Goal: Task Accomplishment & Management: Manage account settings

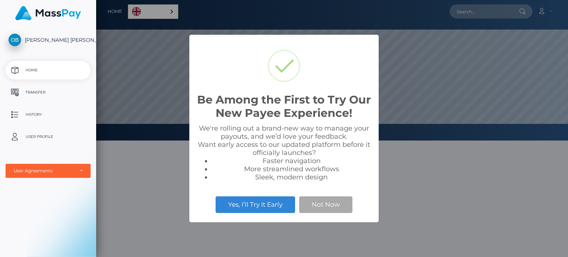
scroll to position [140, 472]
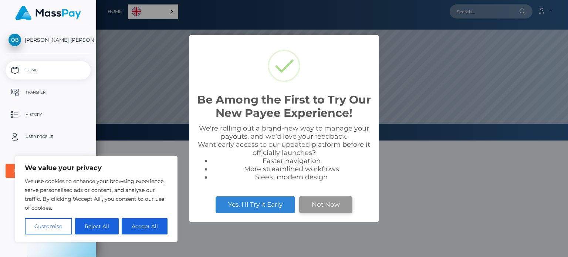
click at [325, 204] on button "Not Now" at bounding box center [325, 204] width 53 height 16
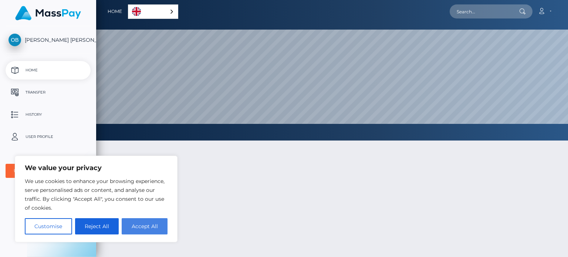
click at [135, 225] on button "Accept All" at bounding box center [145, 226] width 46 height 16
checkbox input "true"
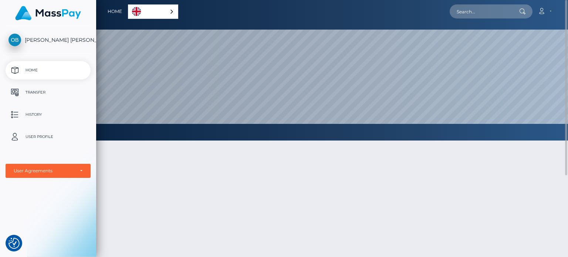
click at [168, 6] on link "English" at bounding box center [153, 12] width 50 height 14
click at [168, 6] on link "English" at bounding box center [154, 12] width 52 height 14
click at [43, 132] on p "User Profile" at bounding box center [47, 136] width 79 height 11
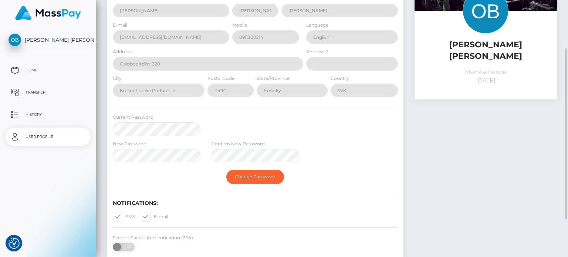
select select
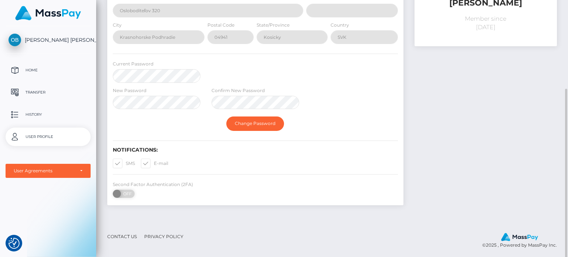
scroll to position [129, 0]
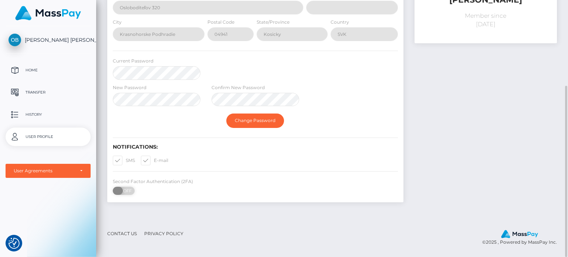
click at [124, 191] on span "OFF" at bounding box center [126, 191] width 18 height 8
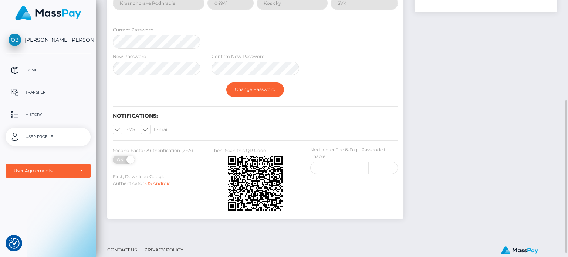
scroll to position [163, 0]
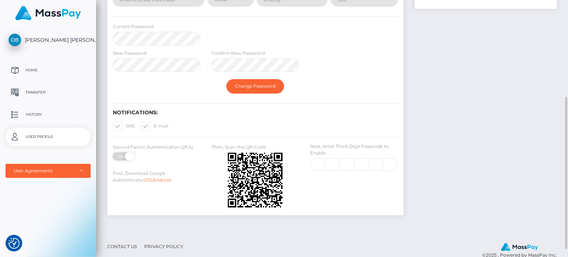
click at [127, 155] on span at bounding box center [130, 156] width 10 height 8
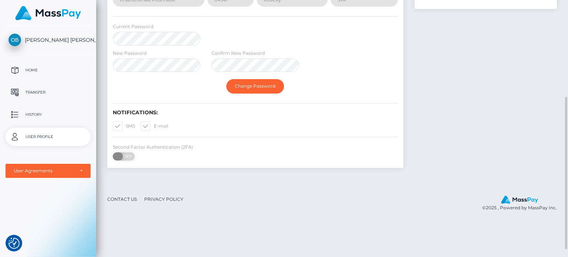
checkbox input "false"
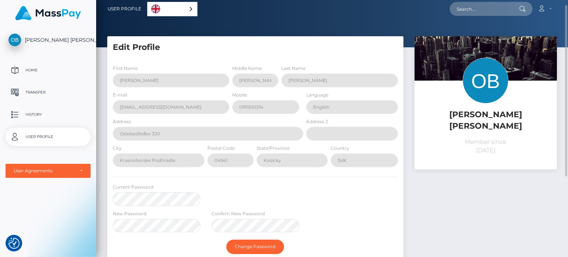
scroll to position [0, 0]
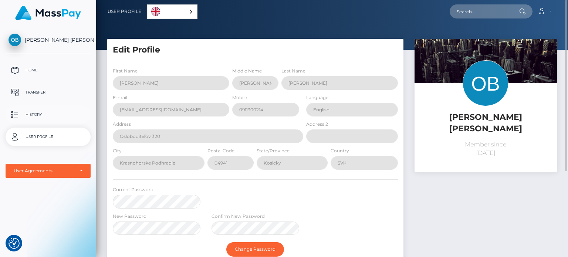
click at [43, 118] on p "History" at bounding box center [47, 114] width 79 height 11
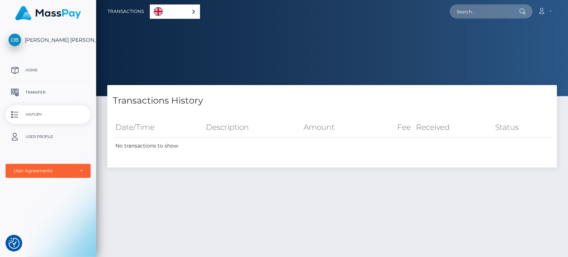
click at [43, 94] on p "Transfer" at bounding box center [47, 92] width 79 height 11
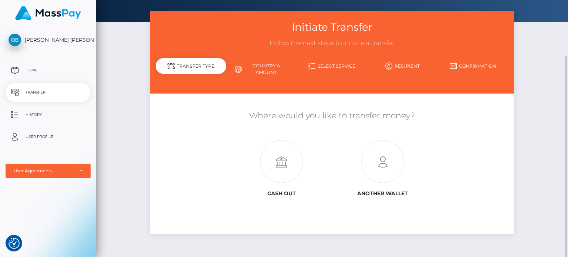
scroll to position [47, 0]
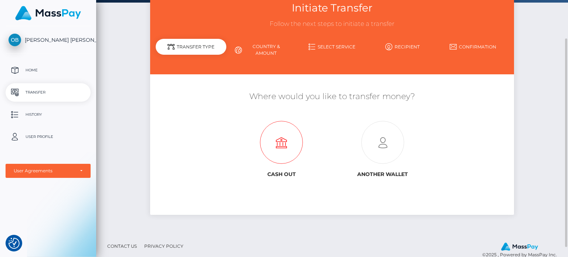
click at [254, 124] on icon at bounding box center [281, 142] width 101 height 43
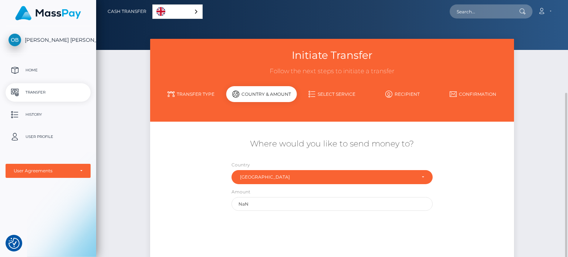
scroll to position [82, 0]
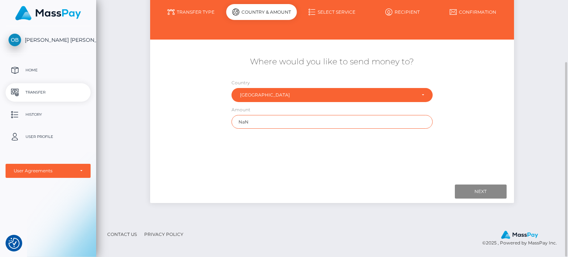
click at [269, 125] on input "NaN" at bounding box center [331, 122] width 201 height 14
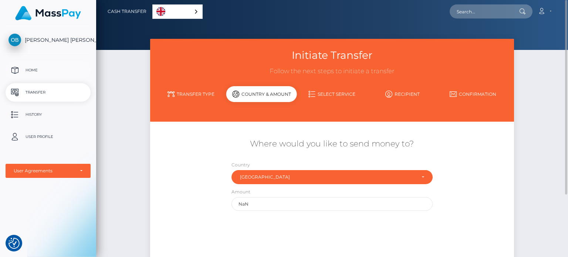
click at [38, 72] on p "Home" at bounding box center [47, 70] width 79 height 11
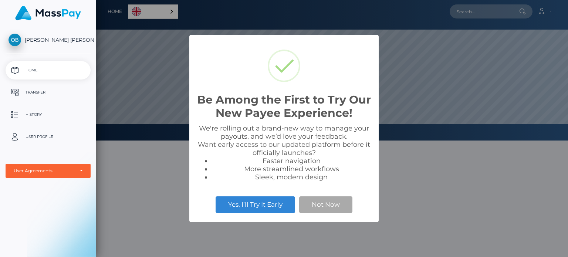
scroll to position [140, 472]
click at [314, 201] on button "Not Now" at bounding box center [325, 204] width 53 height 16
